Goal: Contribute content: Contribute content

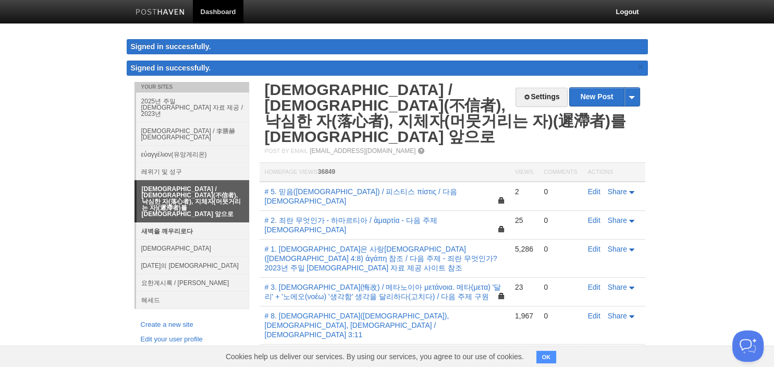
click at [180, 222] on link "새벽을 깨우리로다" at bounding box center [192, 230] width 113 height 17
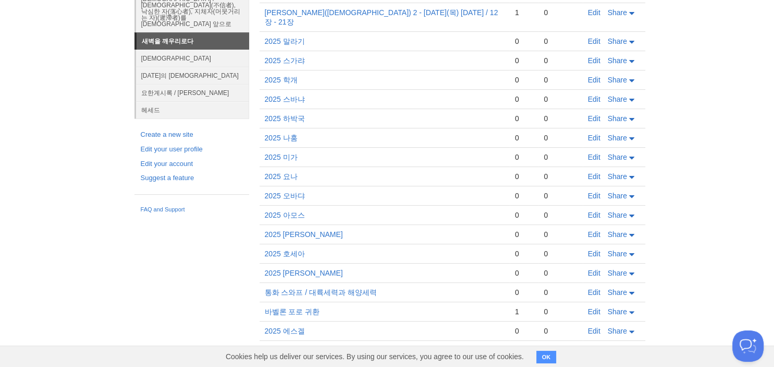
scroll to position [168, 0]
click at [590, 191] on link "Edit" at bounding box center [594, 195] width 13 height 8
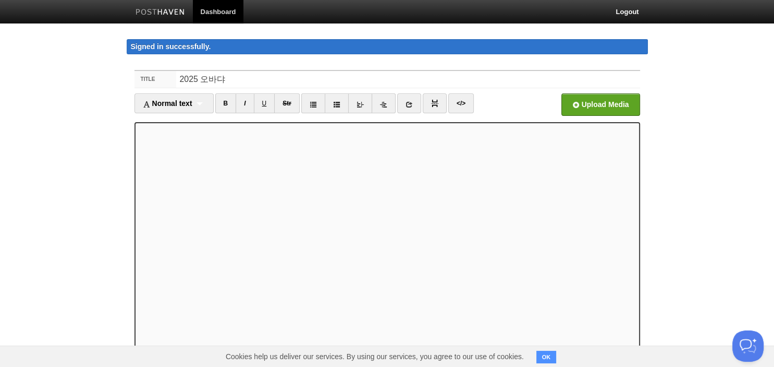
scroll to position [1, 0]
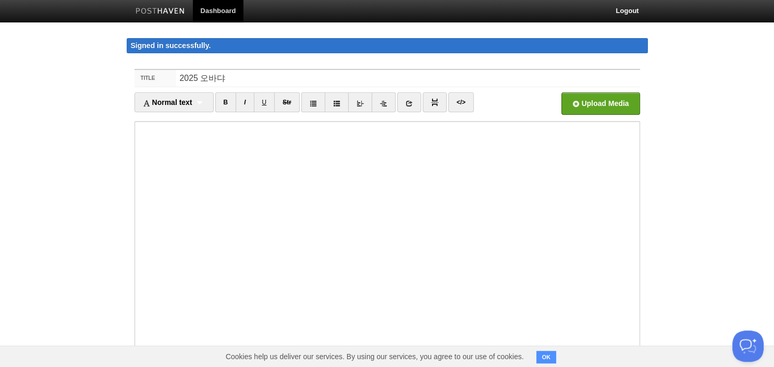
click at [226, 90] on fieldset "Title 2025 오바댜 Normal text Normal text Heading 1 Heading 2 Heading 3 B I U Str" at bounding box center [388, 249] width 506 height 361
click at [226, 101] on link "B" at bounding box center [225, 102] width 21 height 20
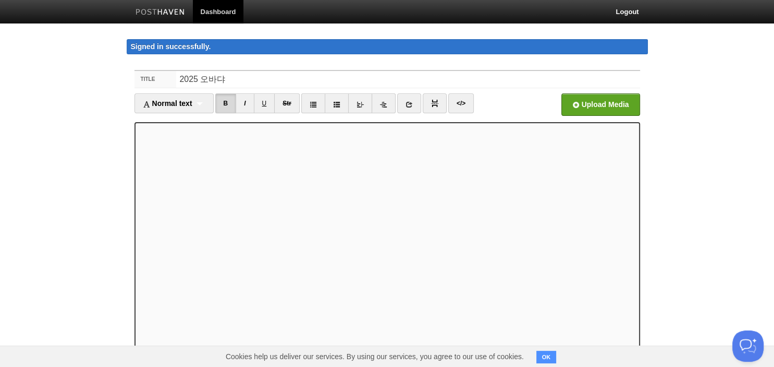
scroll to position [0, 0]
click at [225, 106] on link "B" at bounding box center [225, 103] width 21 height 20
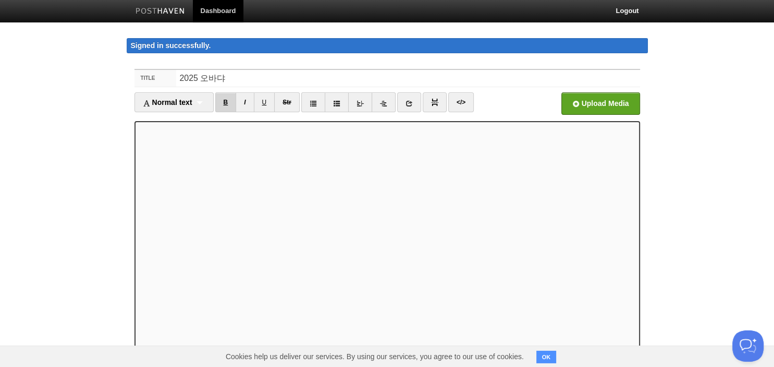
click at [227, 102] on link "B" at bounding box center [225, 102] width 21 height 20
click at [234, 100] on link "B" at bounding box center [225, 102] width 21 height 20
click at [228, 104] on link "B" at bounding box center [225, 102] width 21 height 20
